Goal: Communication & Community: Answer question/provide support

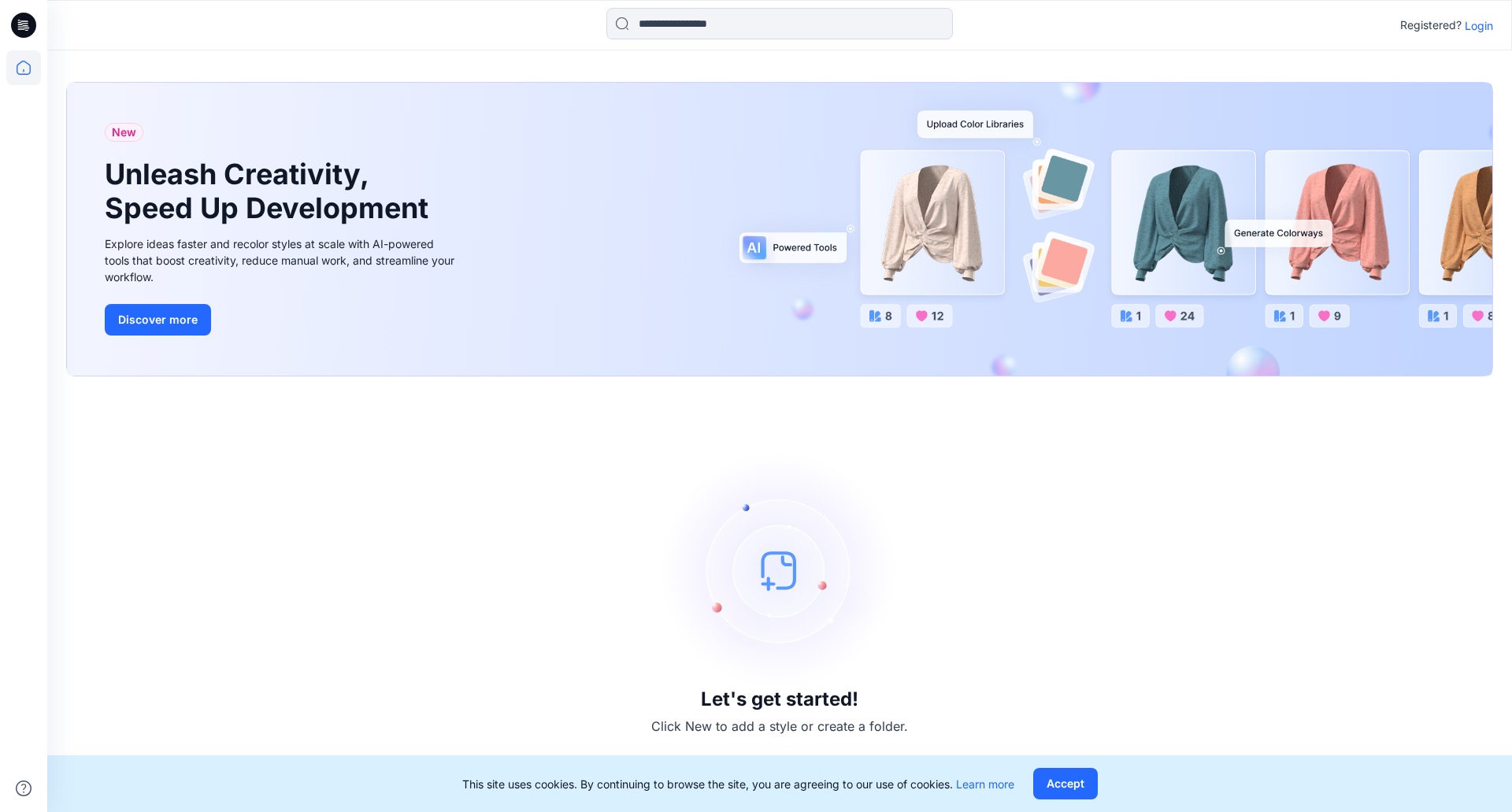
click at [1494, 29] on div "Registered? Login" at bounding box center [779, 26] width 1464 height 35
click at [1487, 29] on p "Login" at bounding box center [1479, 26] width 29 height 17
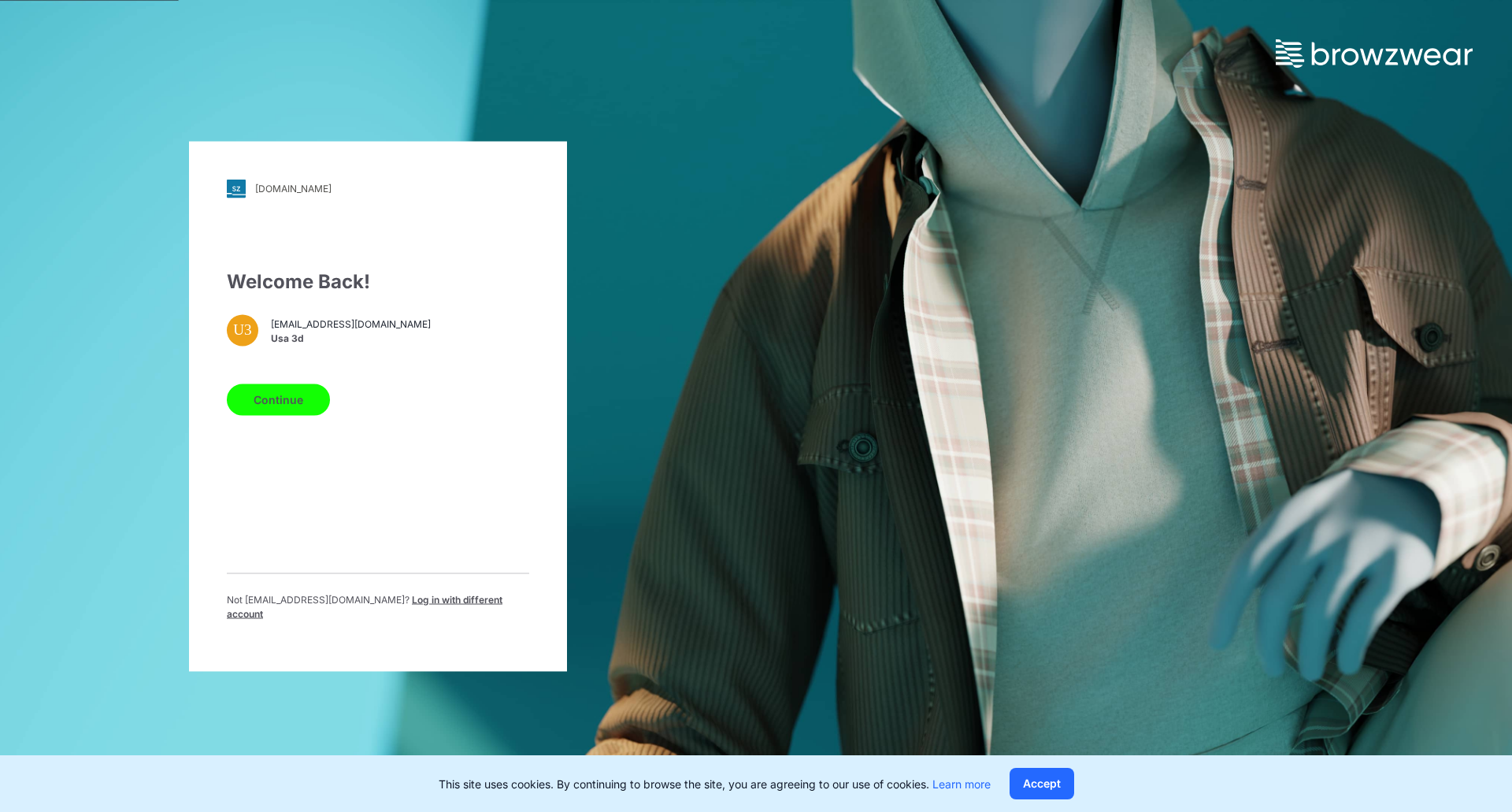
click at [282, 414] on button "Continue" at bounding box center [279, 400] width 103 height 31
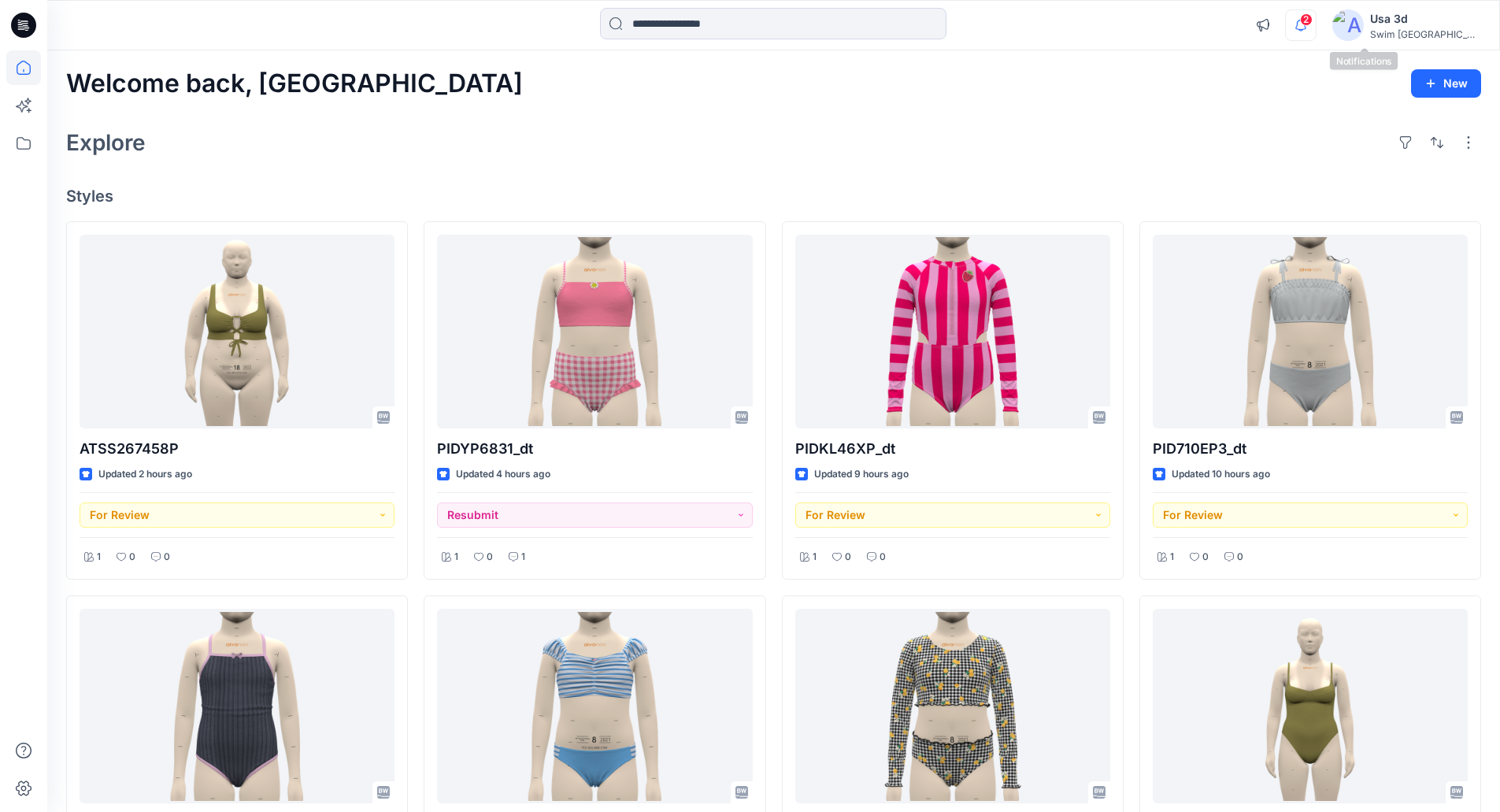
click at [1316, 37] on icon "button" at bounding box center [1301, 25] width 30 height 31
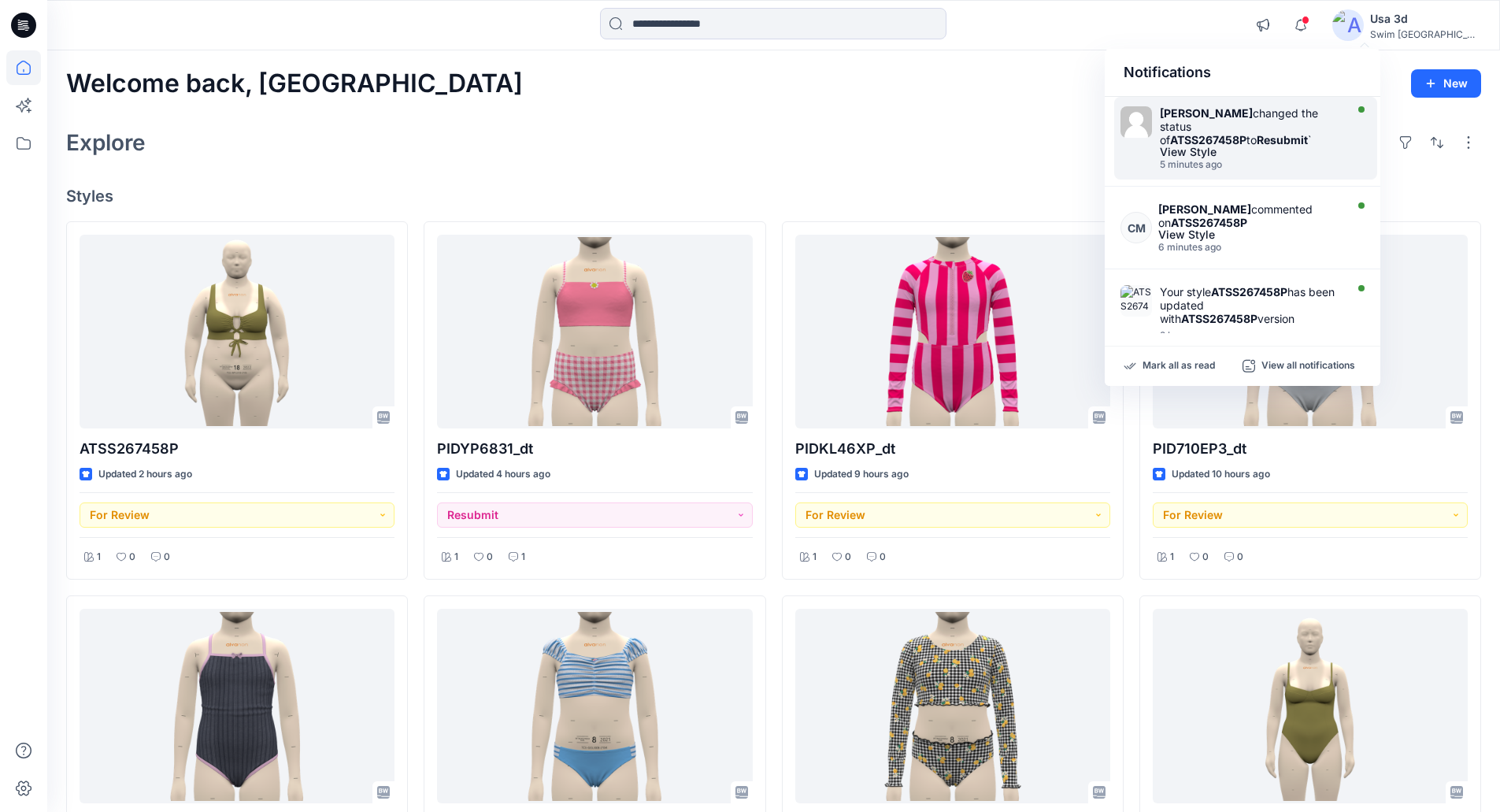
click at [1270, 164] on div "5 minutes ago" at bounding box center [1251, 164] width 181 height 11
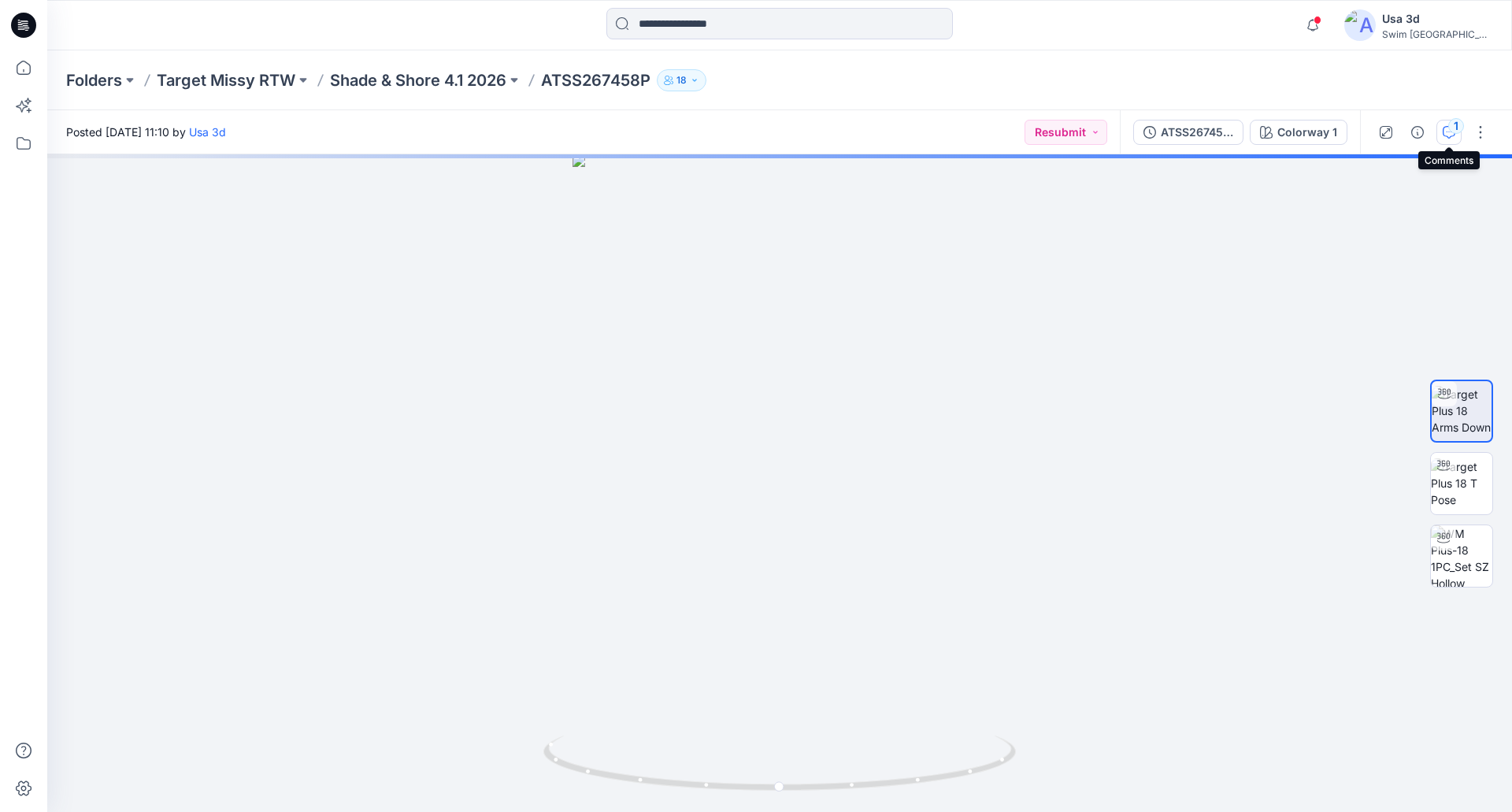
click at [1454, 133] on div "1" at bounding box center [1456, 125] width 16 height 16
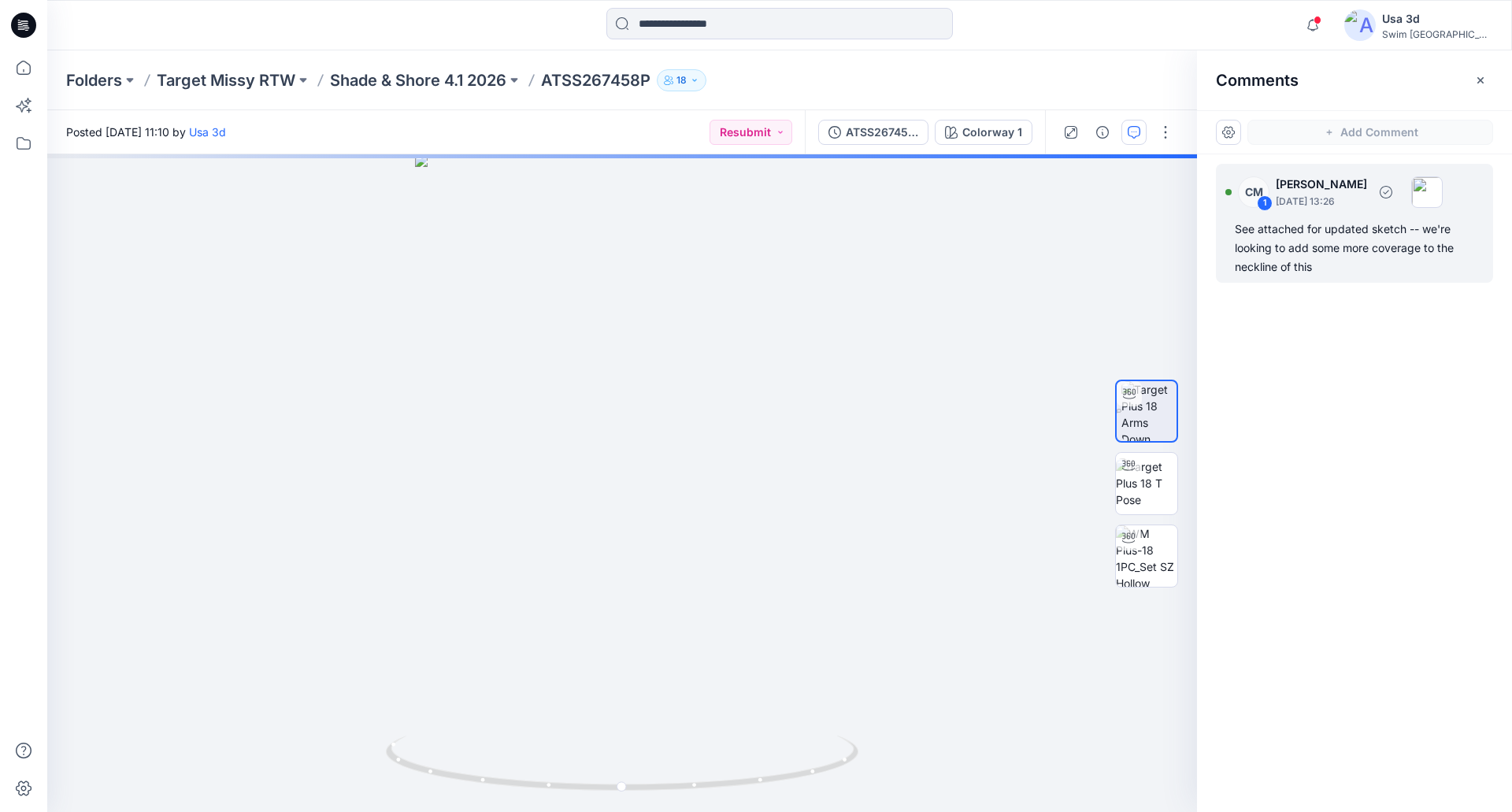
click at [1349, 239] on div "See attached for updated sketch -- we're looking to add some more coverage to t…" at bounding box center [1354, 247] width 239 height 56
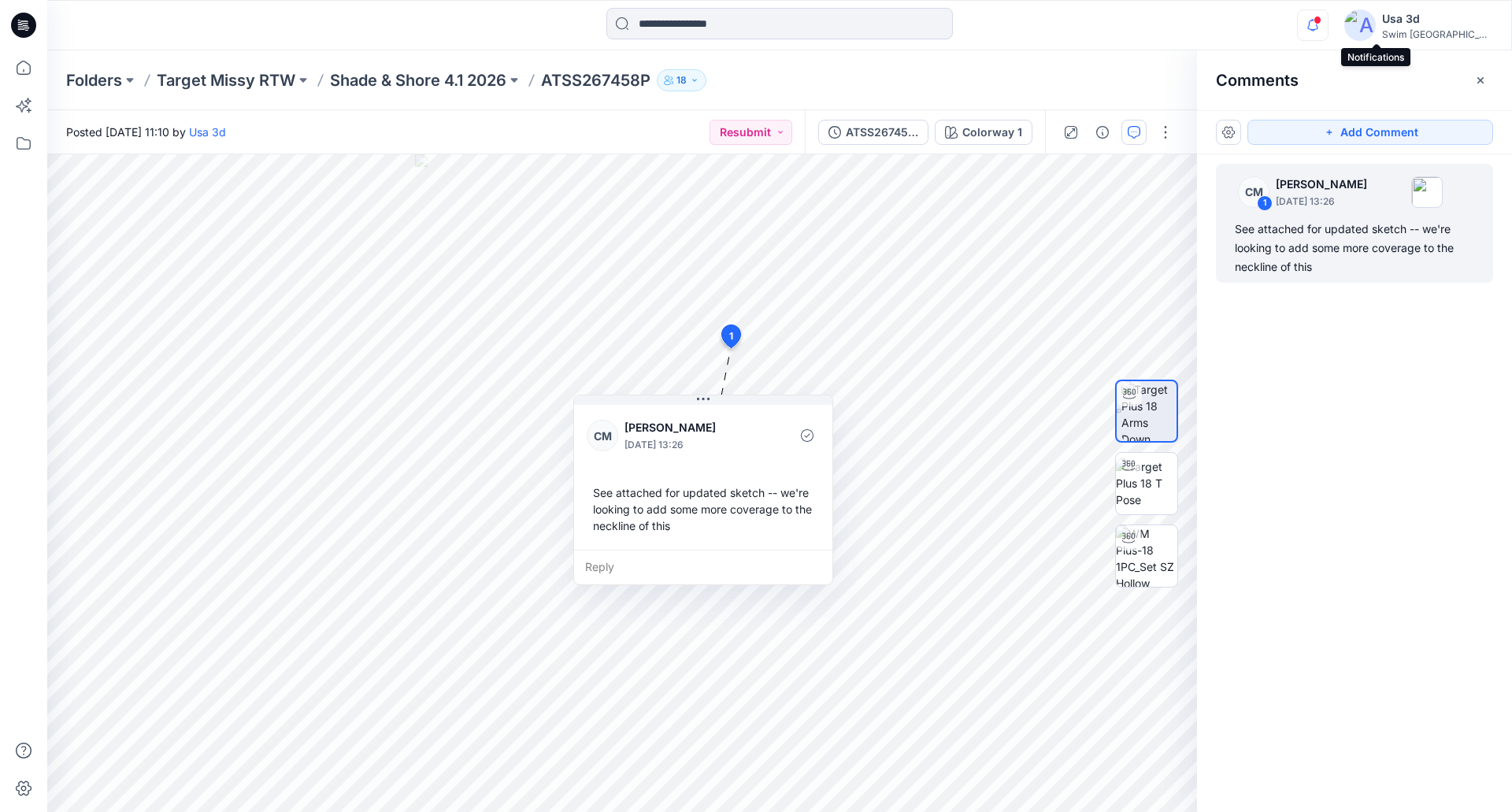
click at [1328, 14] on icon "button" at bounding box center [1313, 25] width 30 height 31
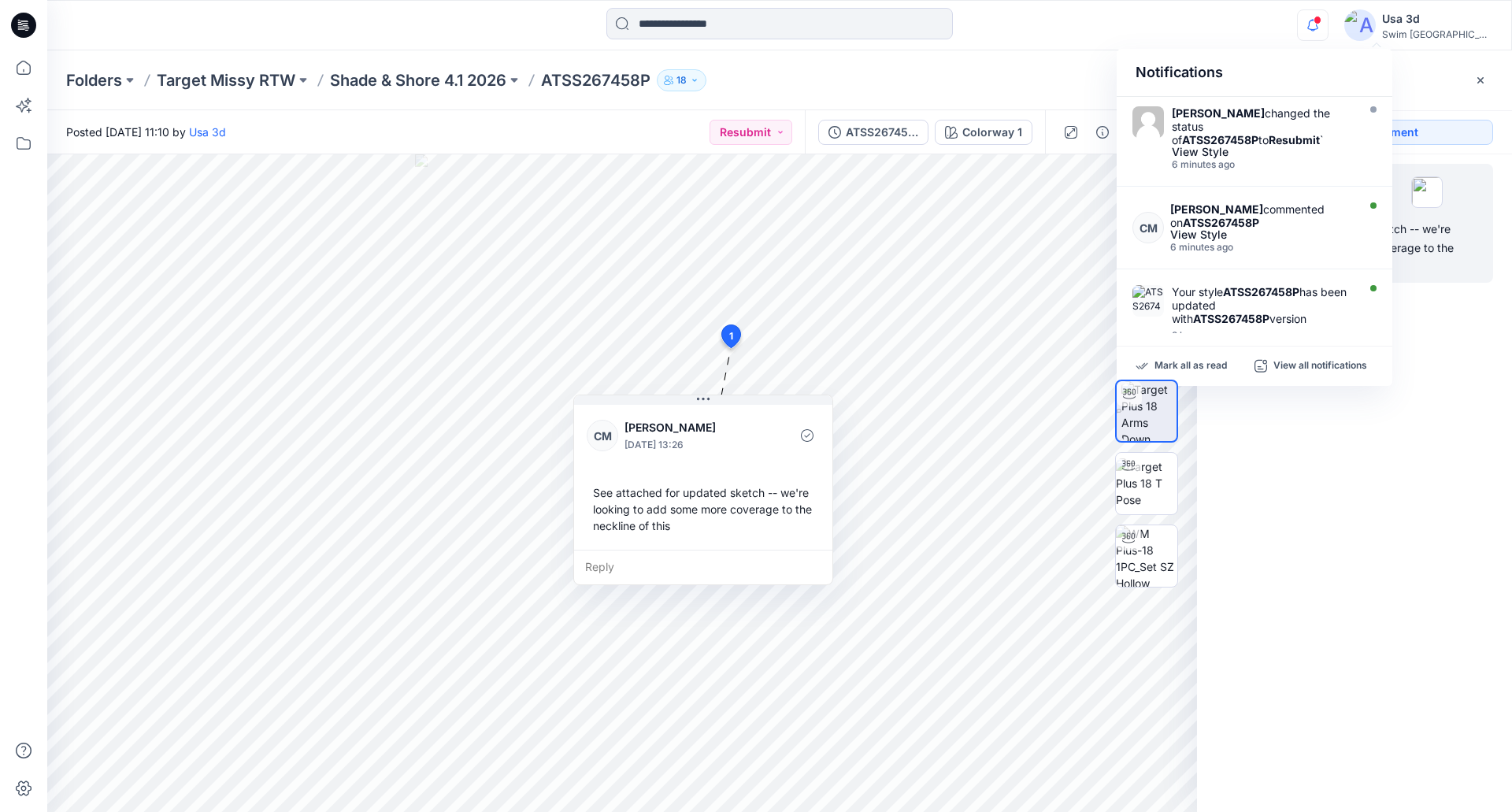
click at [1328, 14] on icon "button" at bounding box center [1313, 25] width 30 height 31
